Goal: Go to known website: Access a specific website the user already knows

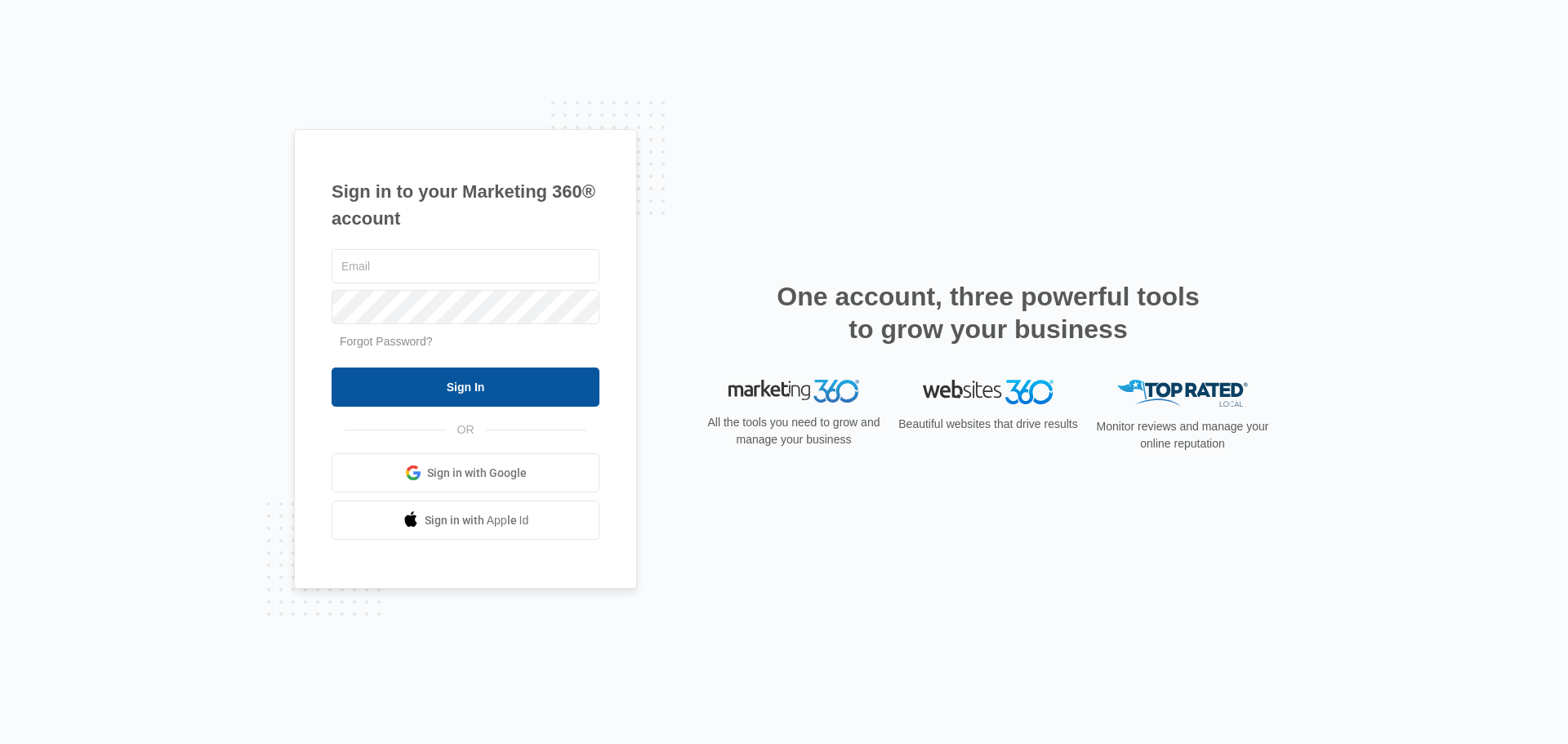
type input "[EMAIL_ADDRESS][DOMAIN_NAME]"
click at [468, 379] on input "Sign In" at bounding box center [465, 387] width 268 height 40
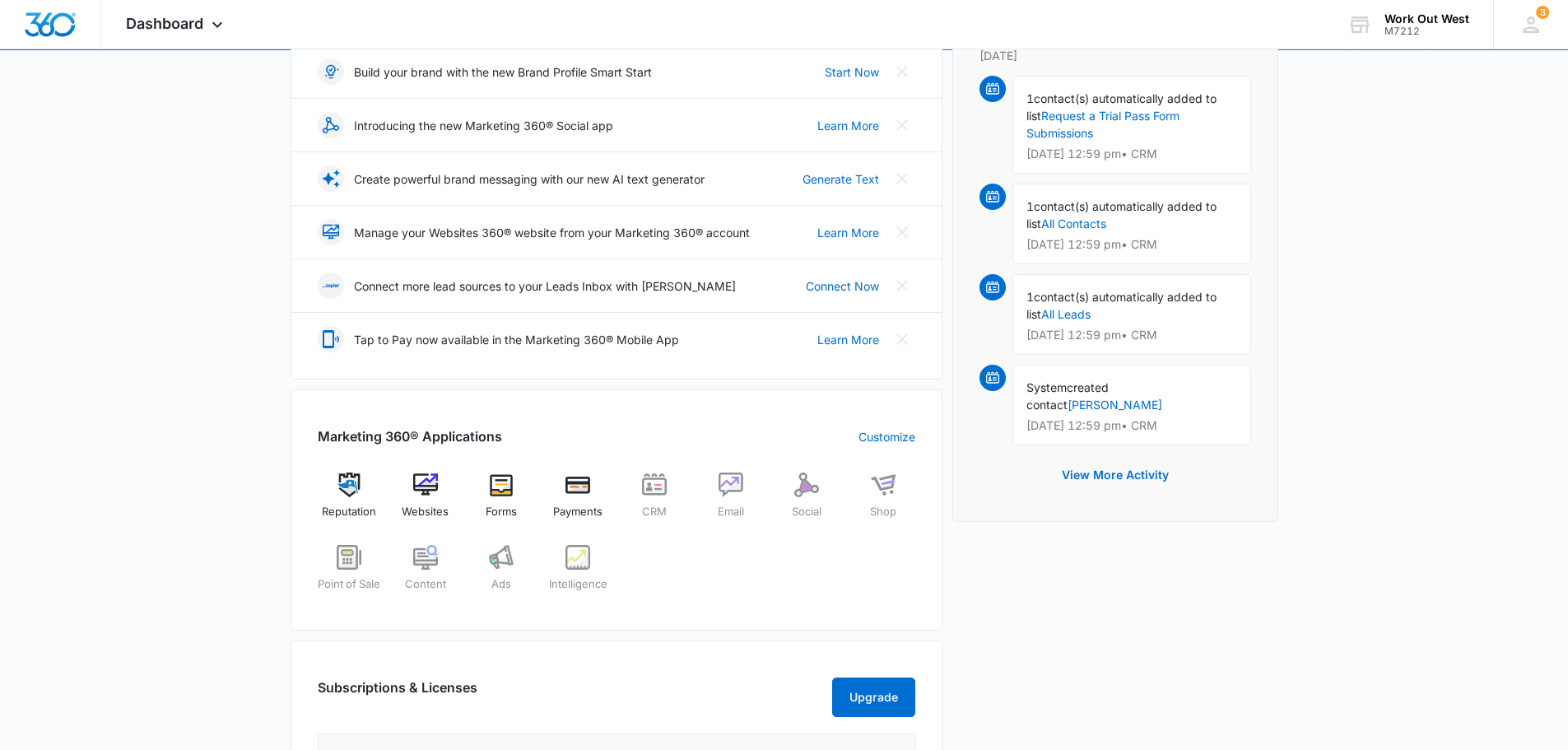
scroll to position [247, 0]
click at [432, 487] on img at bounding box center [425, 484] width 25 height 25
